Goal: Find specific page/section: Find specific page/section

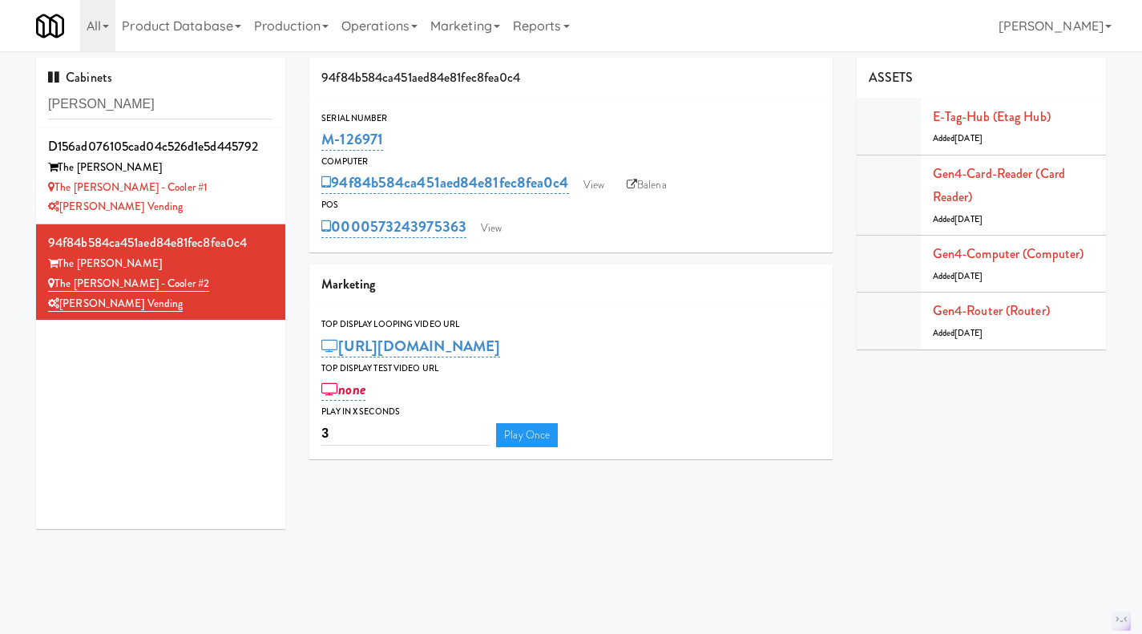
drag, startPoint x: 0, startPoint y: 0, endPoint x: 168, endPoint y: 112, distance: 202.2
click at [175, 120] on div "Cabinets sutton" at bounding box center [160, 93] width 249 height 71
click at [167, 107] on input "sutton" at bounding box center [160, 105] width 225 height 30
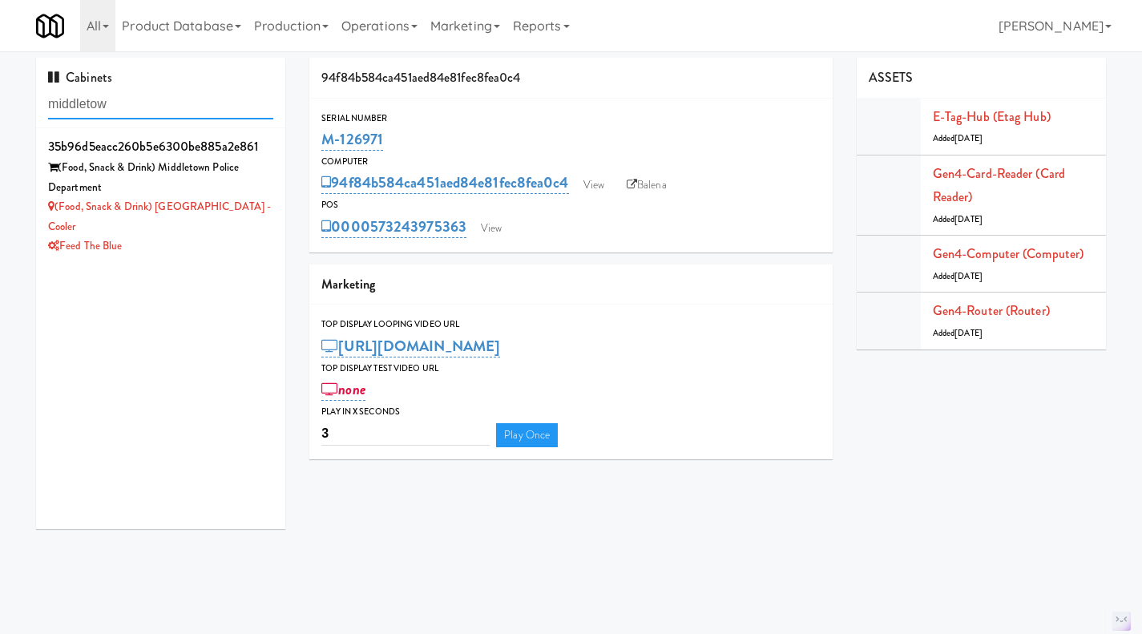
type input "middletow"
click at [257, 182] on div "(Food, Snack & Drink) Middletown Police Department" at bounding box center [160, 177] width 225 height 39
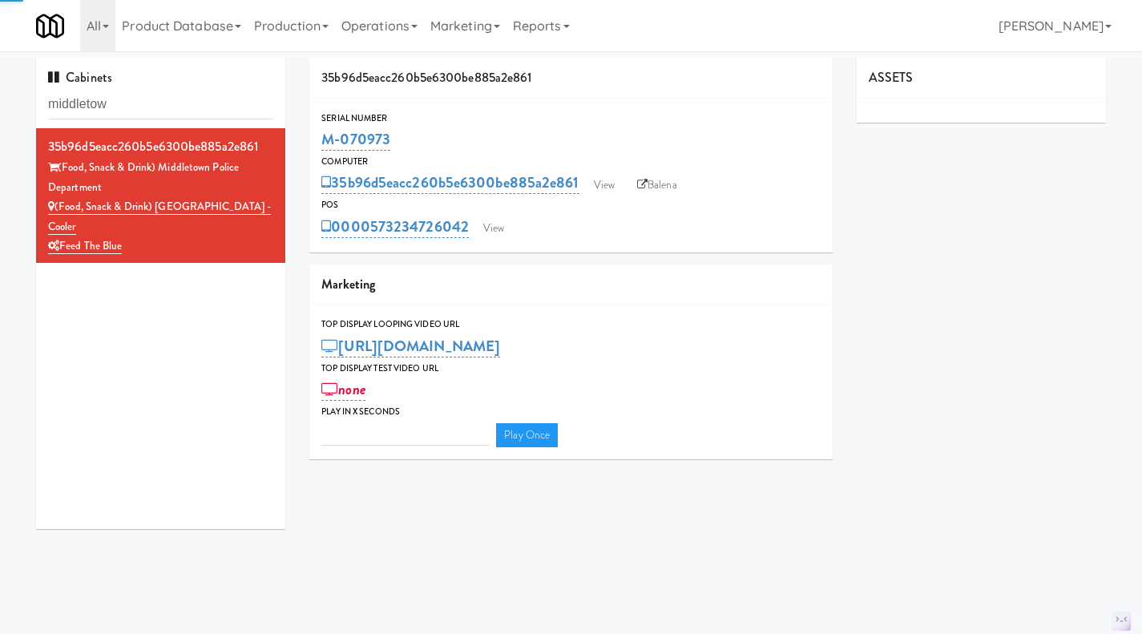
type input "3"
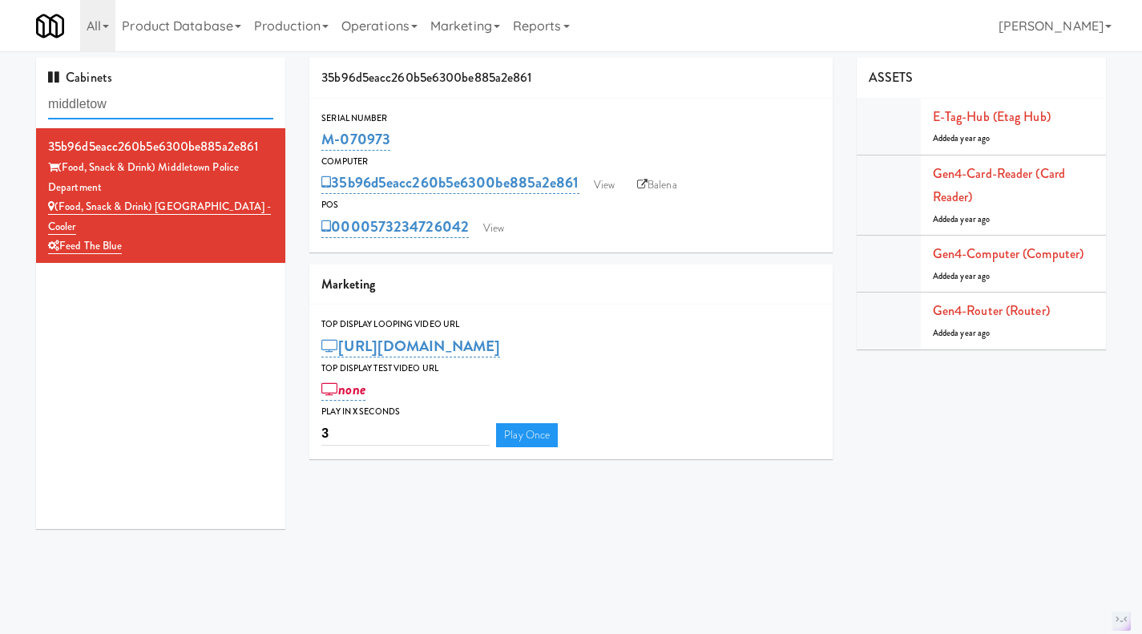
click at [127, 104] on input "middletow" at bounding box center [160, 105] width 225 height 30
click at [119, 101] on input "middletown" at bounding box center [160, 105] width 225 height 30
click at [75, 99] on input "middletown" at bounding box center [160, 105] width 225 height 30
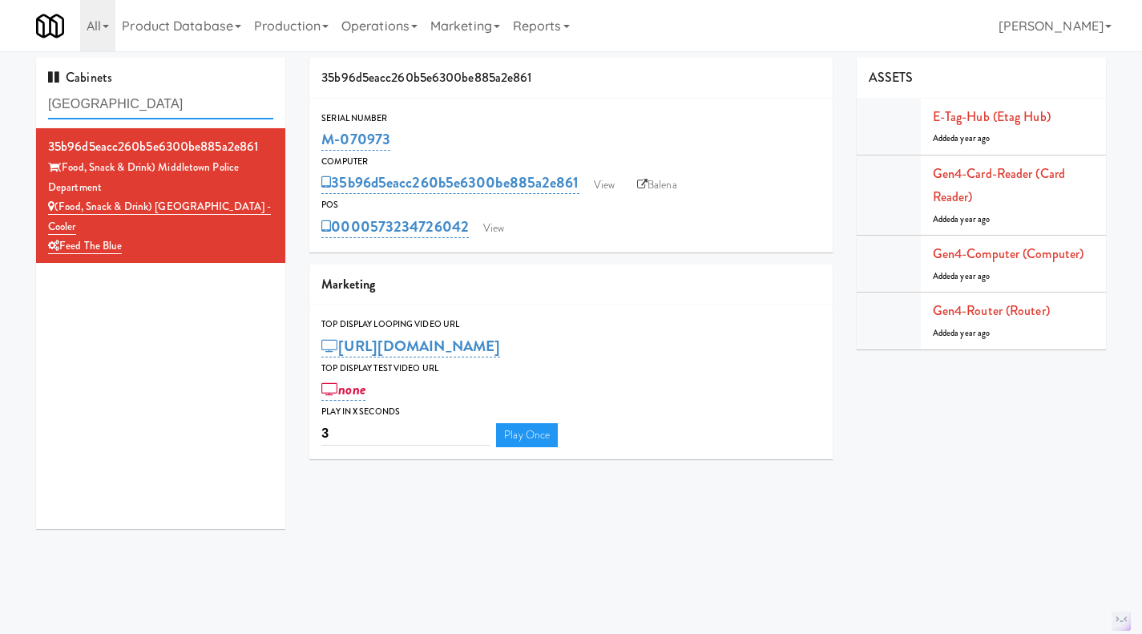
click at [75, 99] on input "middletown" at bounding box center [160, 105] width 225 height 30
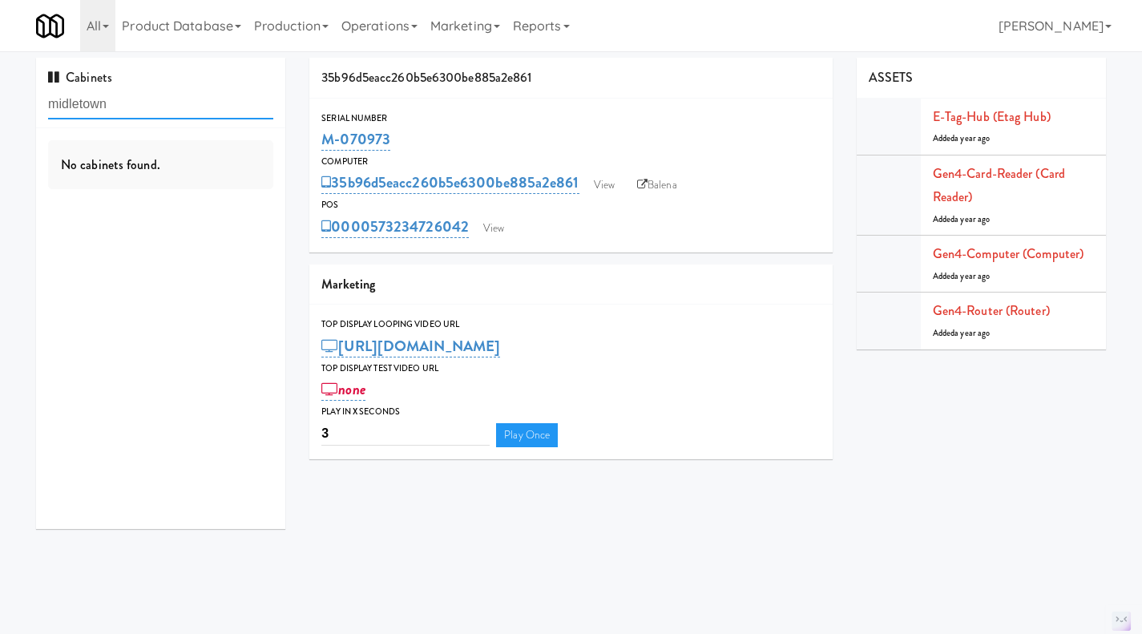
click at [69, 107] on input "midletown" at bounding box center [160, 105] width 225 height 30
type input "middletown"
